Goal: Task Accomplishment & Management: Manage account settings

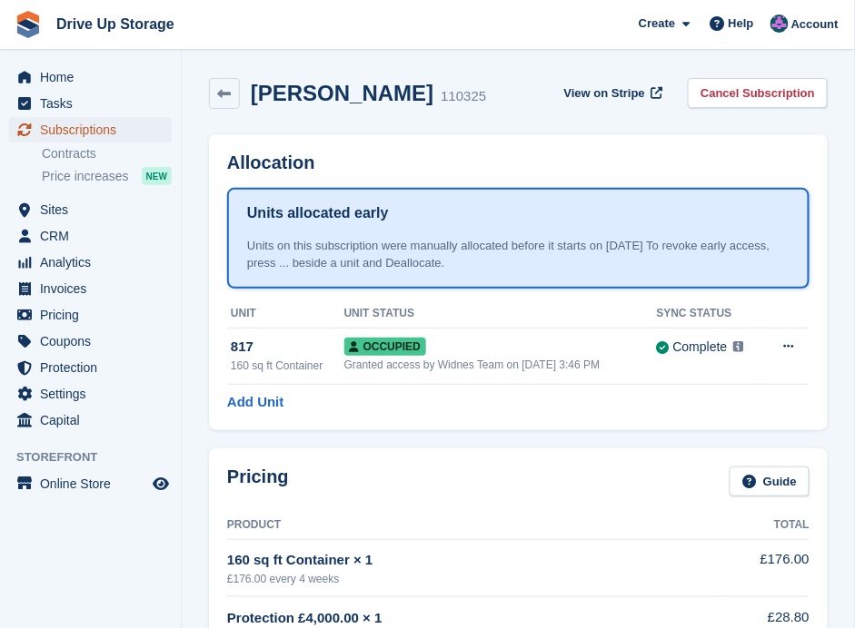
click at [90, 122] on span "Subscriptions" at bounding box center [94, 129] width 109 height 25
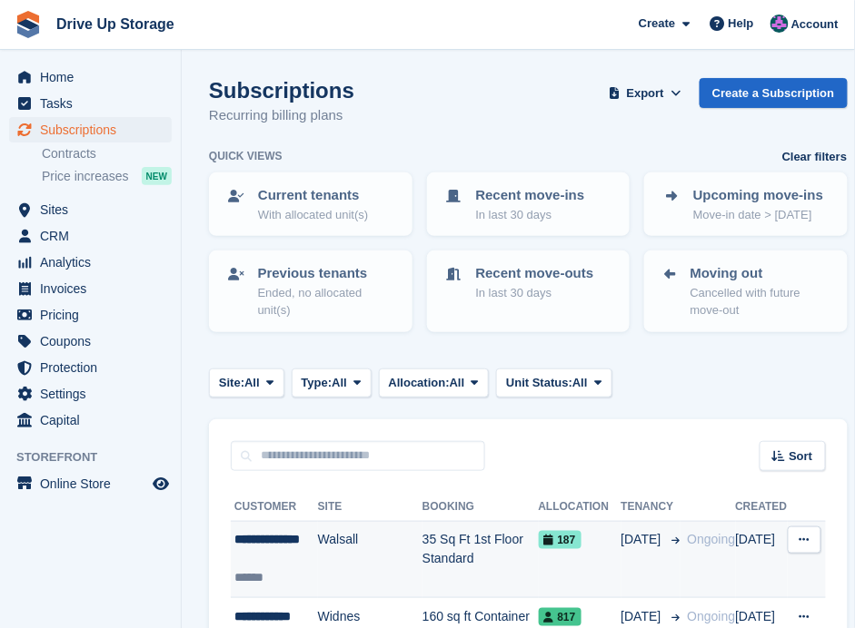
click at [299, 559] on div "**********" at bounding box center [276, 549] width 84 height 38
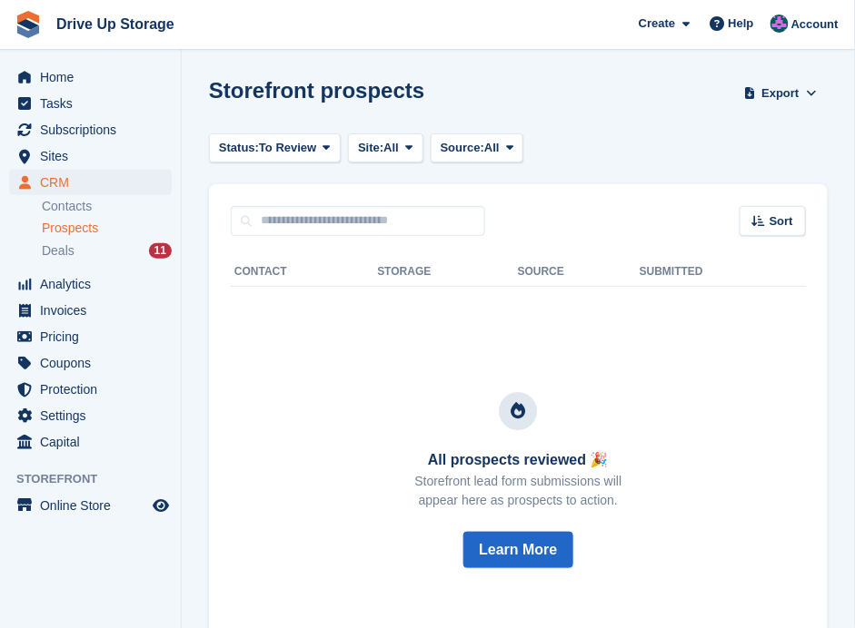
click at [74, 226] on span "Prospects" at bounding box center [70, 228] width 56 height 17
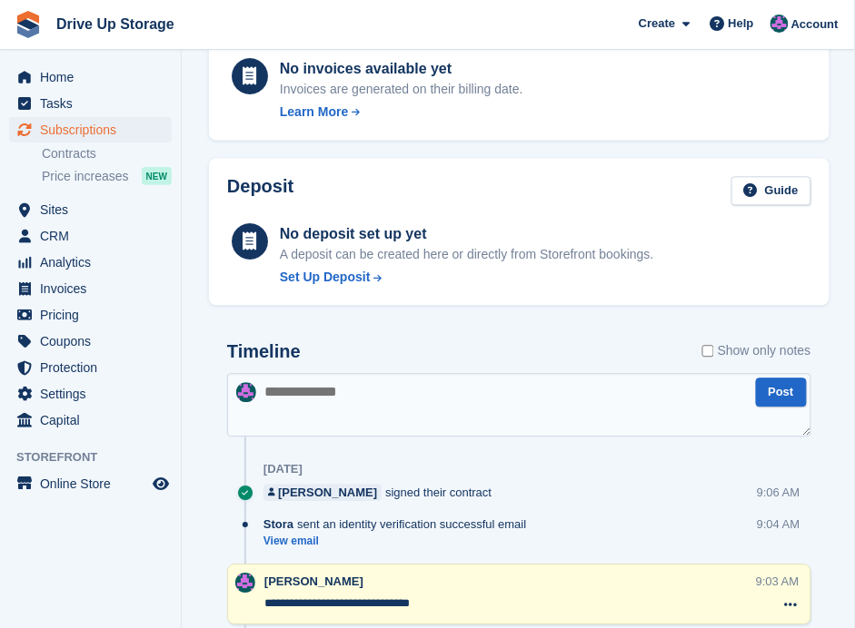
scroll to position [544, 0]
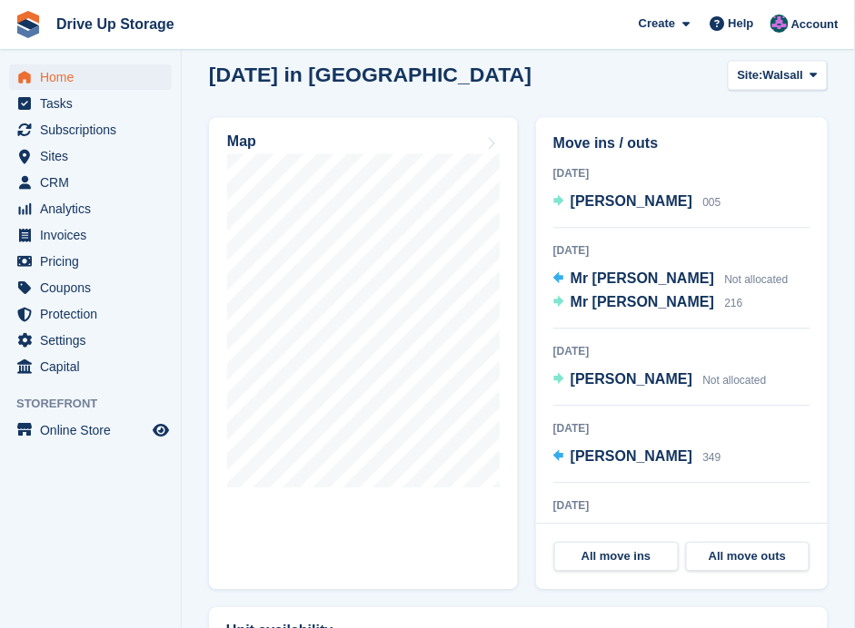
scroll to position [605, 0]
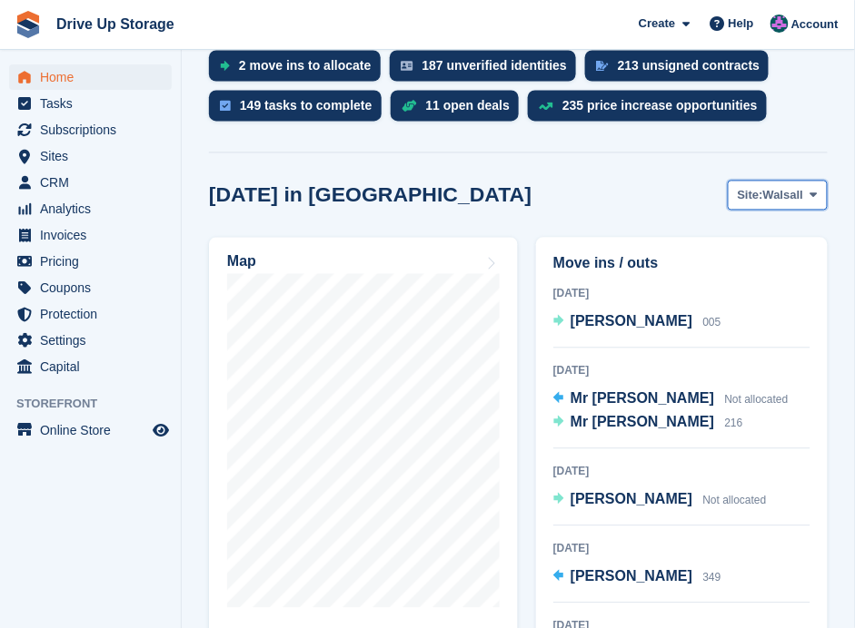
click at [822, 181] on button "Site: Walsall" at bounding box center [777, 196] width 100 height 30
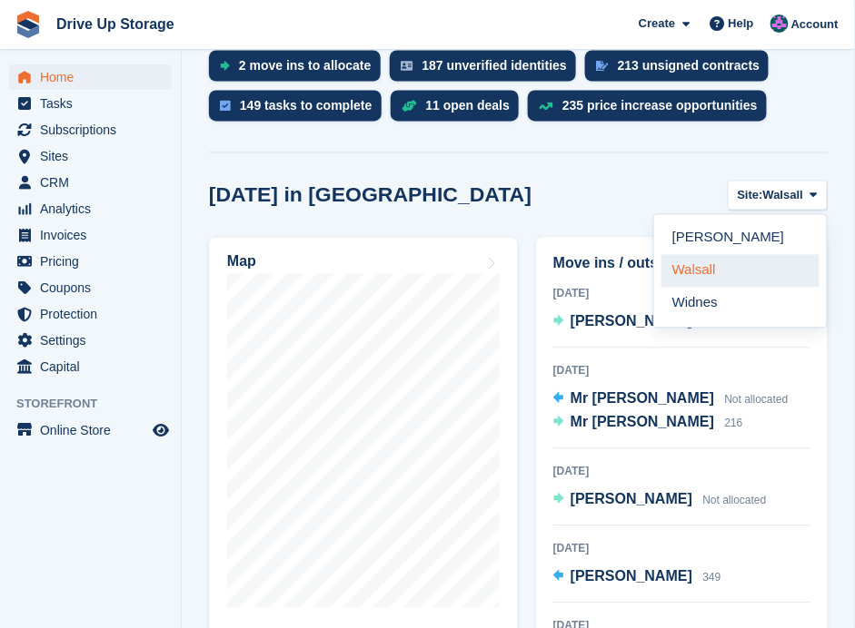
click at [697, 255] on link "Walsall" at bounding box center [740, 271] width 158 height 33
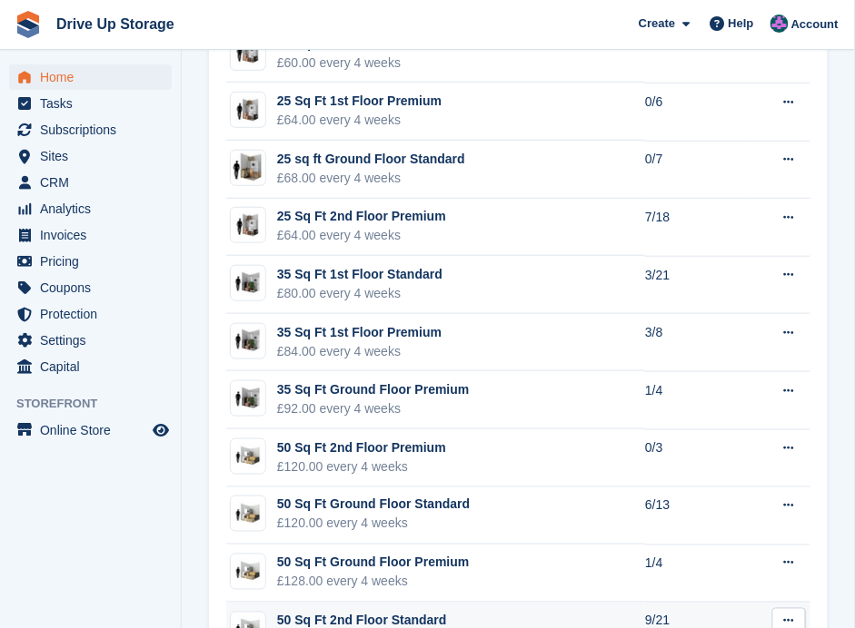
scroll to position [1695, 0]
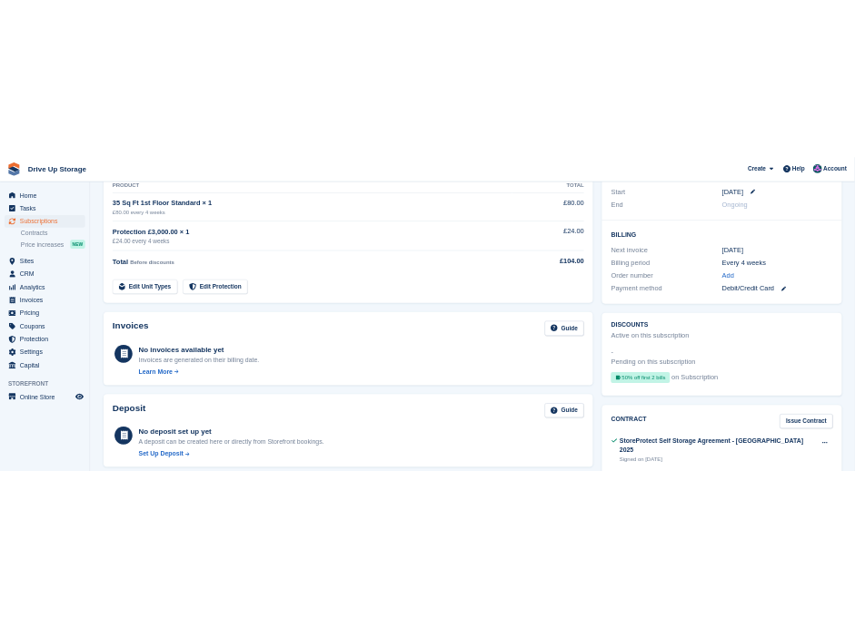
scroll to position [318, 0]
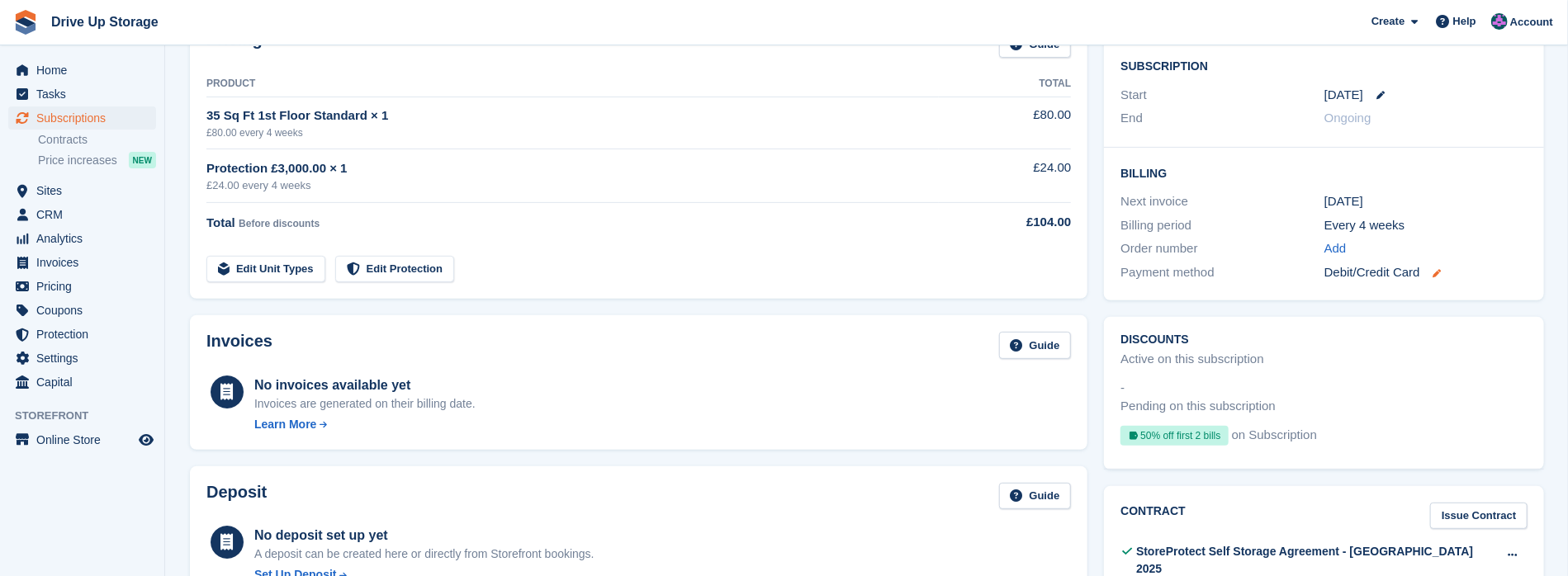
click at [776, 271] on icon at bounding box center [1437, 273] width 8 height 8
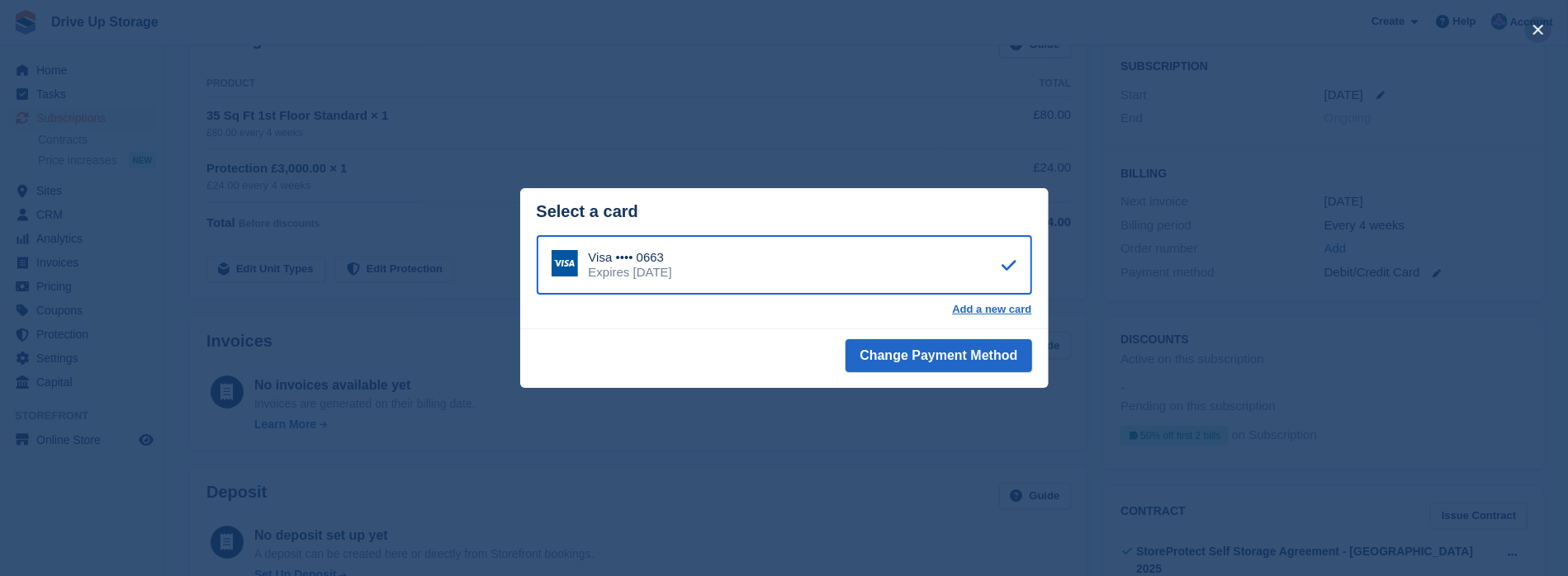
click at [776, 31] on button "close" at bounding box center [1537, 29] width 26 height 26
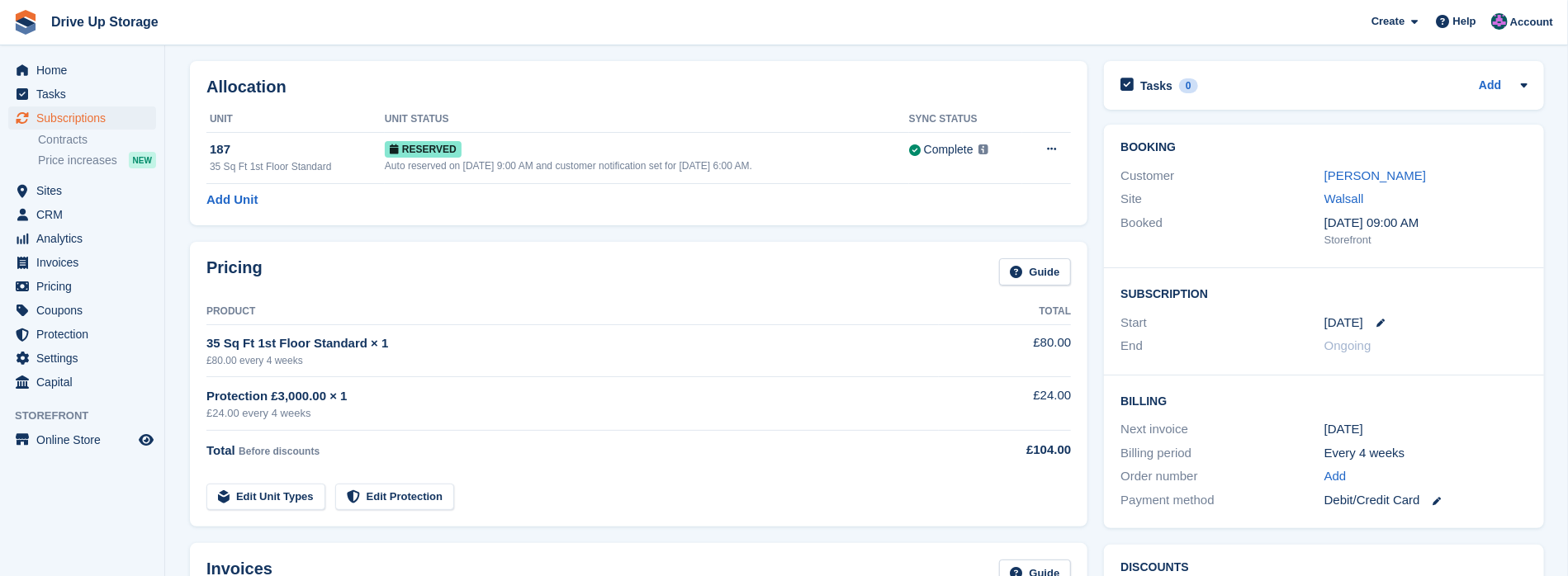
scroll to position [55, 0]
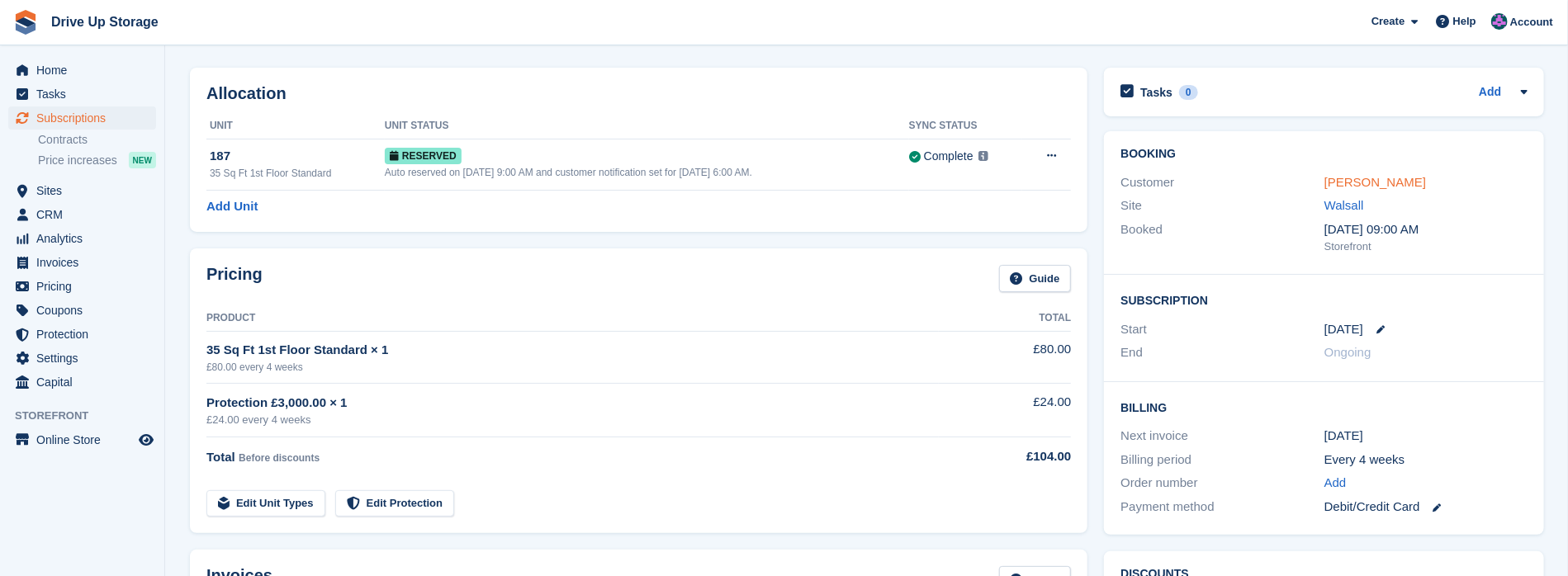
click at [776, 179] on link "Monika Mroczek" at bounding box center [1375, 182] width 102 height 14
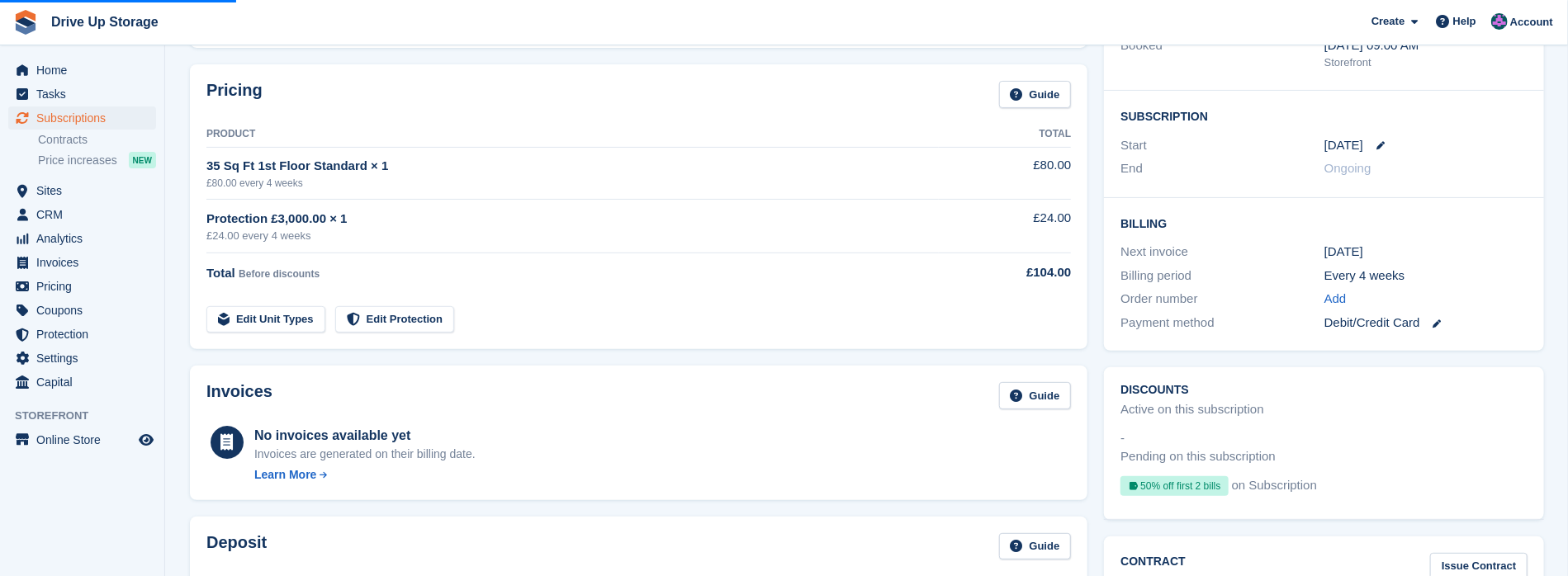
scroll to position [220, 0]
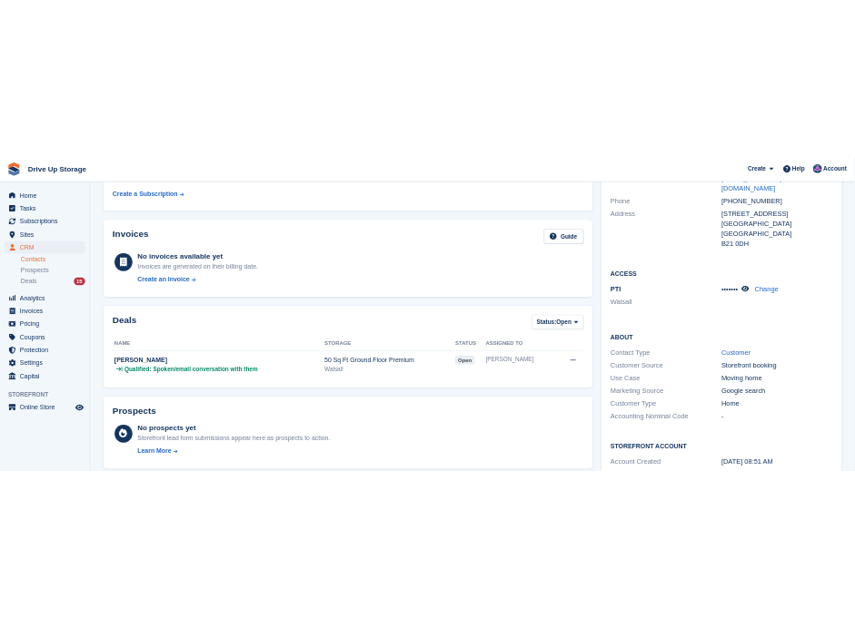
scroll to position [181, 0]
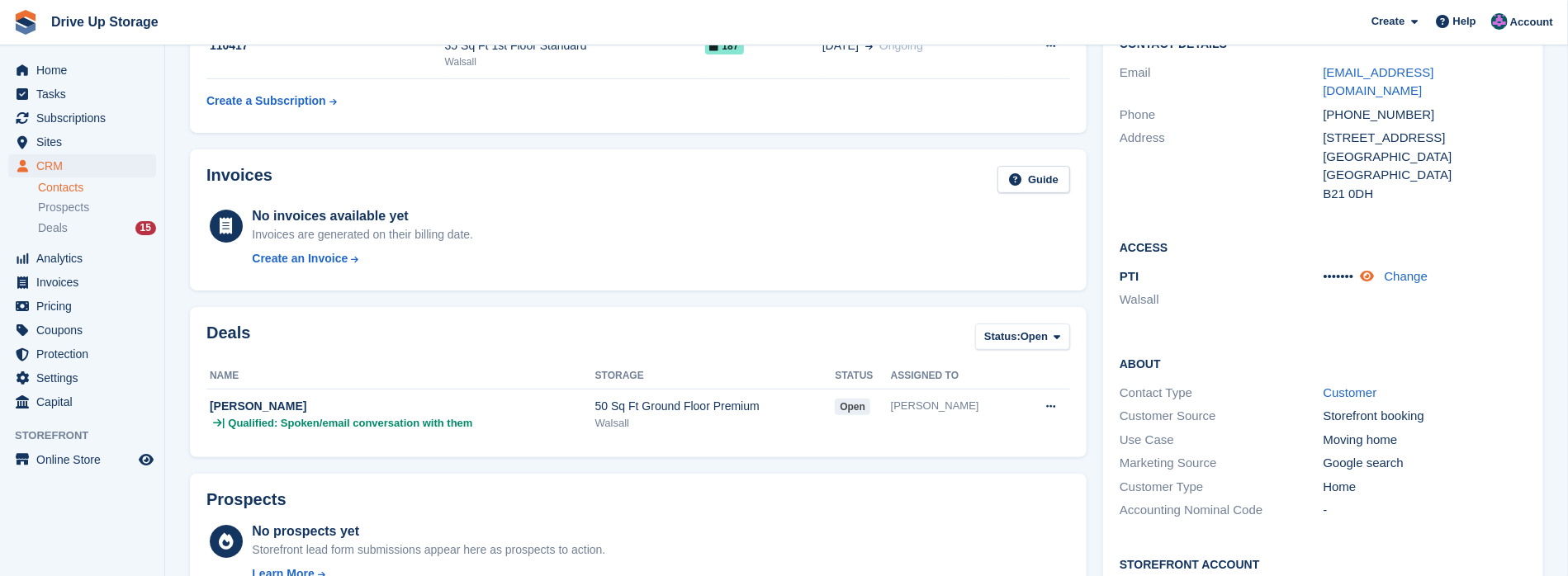
click at [776, 270] on icon at bounding box center [1366, 276] width 14 height 13
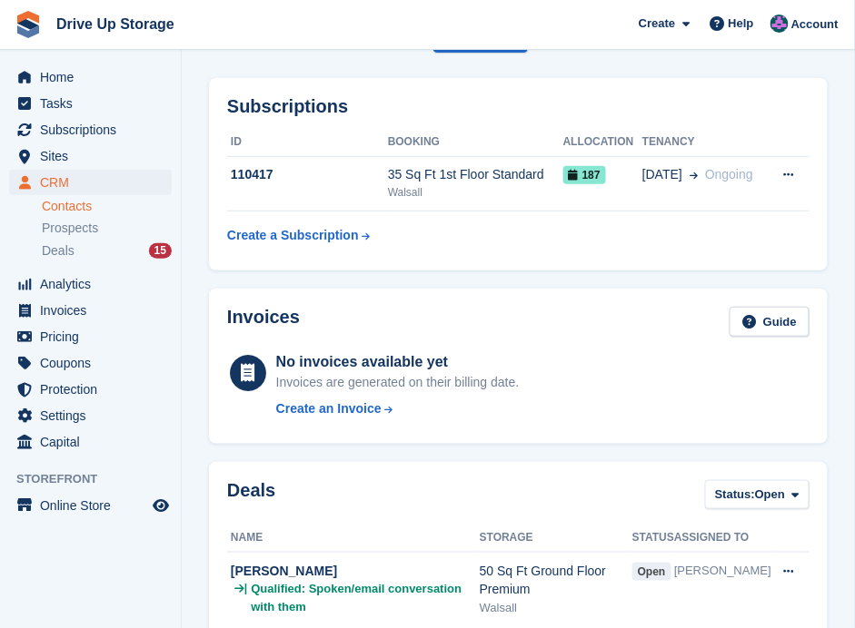
scroll to position [0, 0]
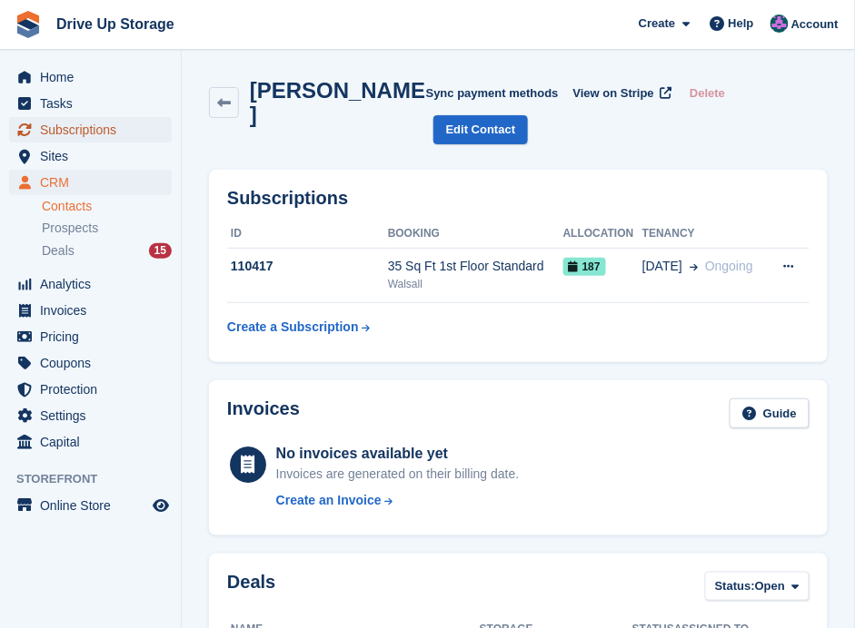
click at [74, 122] on span "Subscriptions" at bounding box center [94, 129] width 109 height 25
